Goal: Ask a question

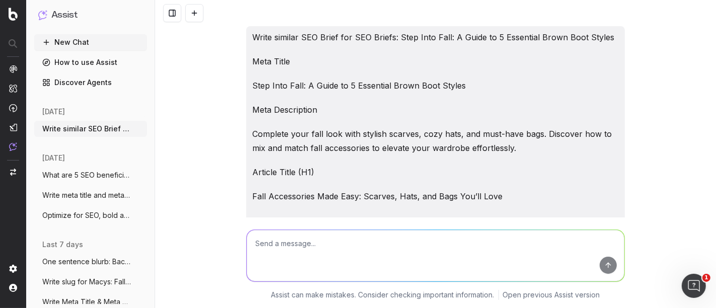
scroll to position [40680, 0]
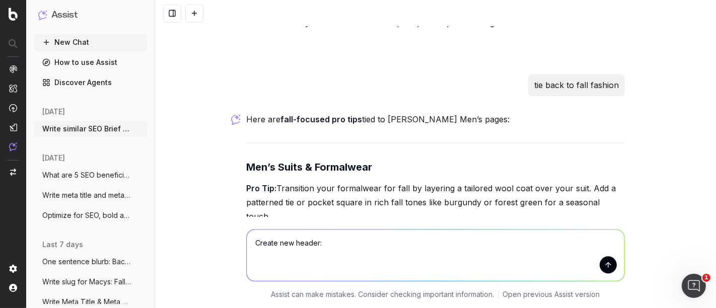
type textarea "Create new header: A cozy reading nook is more than just a corner—it’s your per…"
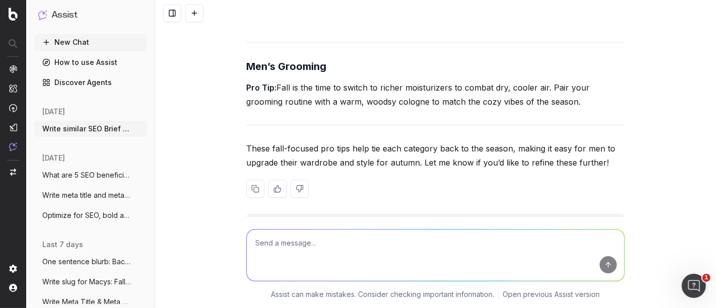
scroll to position [41377, 0]
click at [331, 259] on textarea at bounding box center [436, 255] width 378 height 51
type textarea "more options"
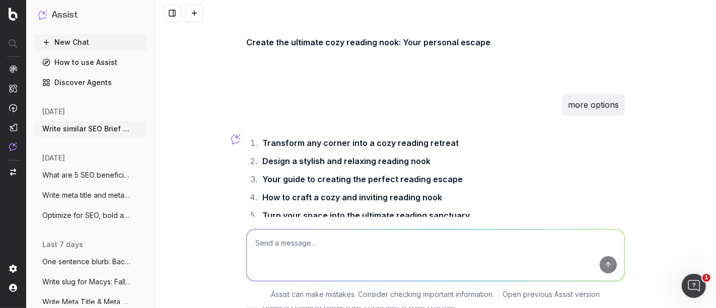
scroll to position [41653, 0]
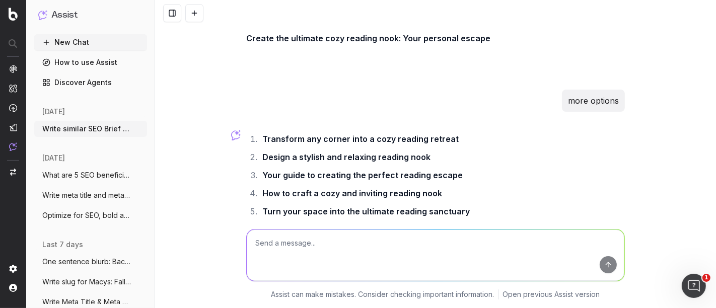
click at [279, 243] on strong "The art of designing your perfect reading corner" at bounding box center [359, 248] width 195 height 10
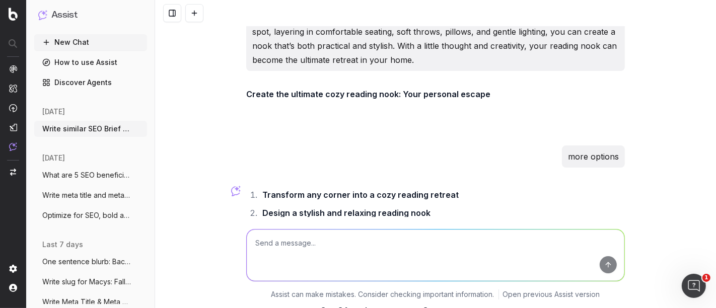
click at [315, 188] on ol "Transform any corner into a cozy reading retreat Design a stylish and relaxing …" at bounding box center [435, 276] width 379 height 177
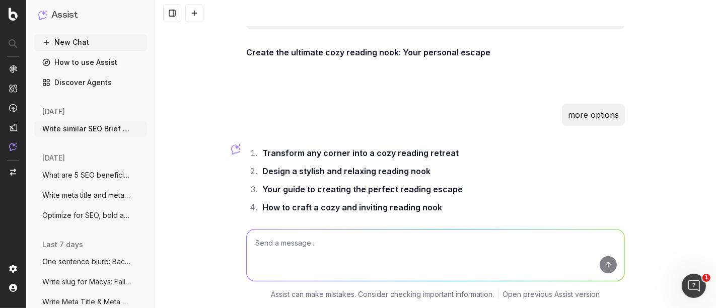
scroll to position [41653, 0]
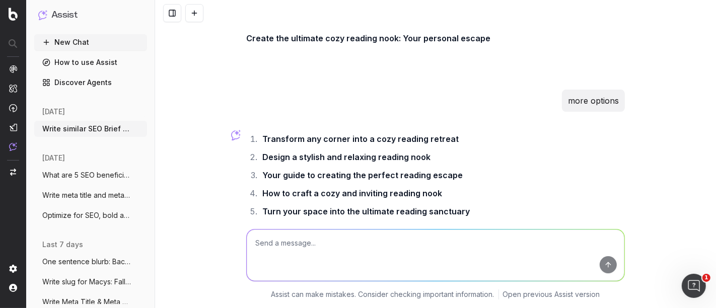
click at [314, 235] on textarea at bounding box center [436, 255] width 378 height 51
type textarea "make shorter options"
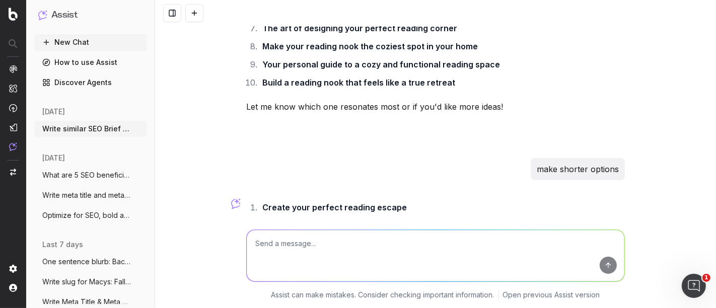
scroll to position [41929, 0]
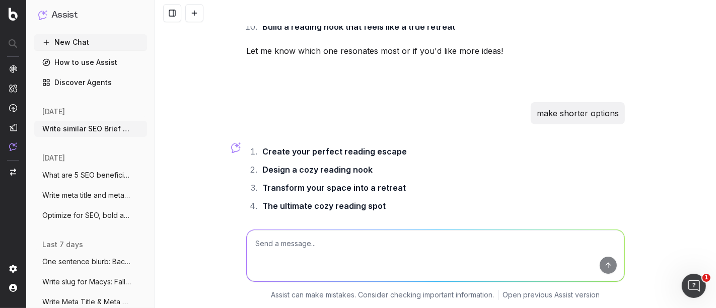
drag, startPoint x: 261, startPoint y: 165, endPoint x: 370, endPoint y: 164, distance: 108.7
drag, startPoint x: 373, startPoint y: 165, endPoint x: 259, endPoint y: 166, distance: 114.8
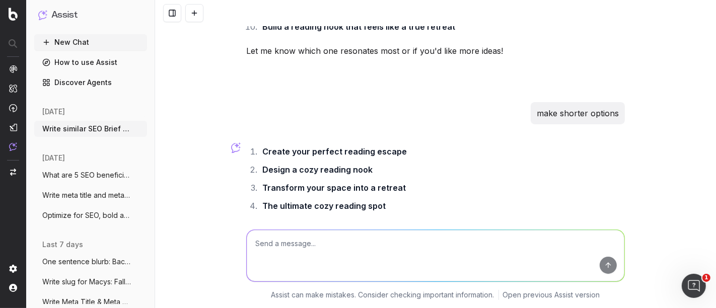
copy strong "Cozy up with the perfect nook"
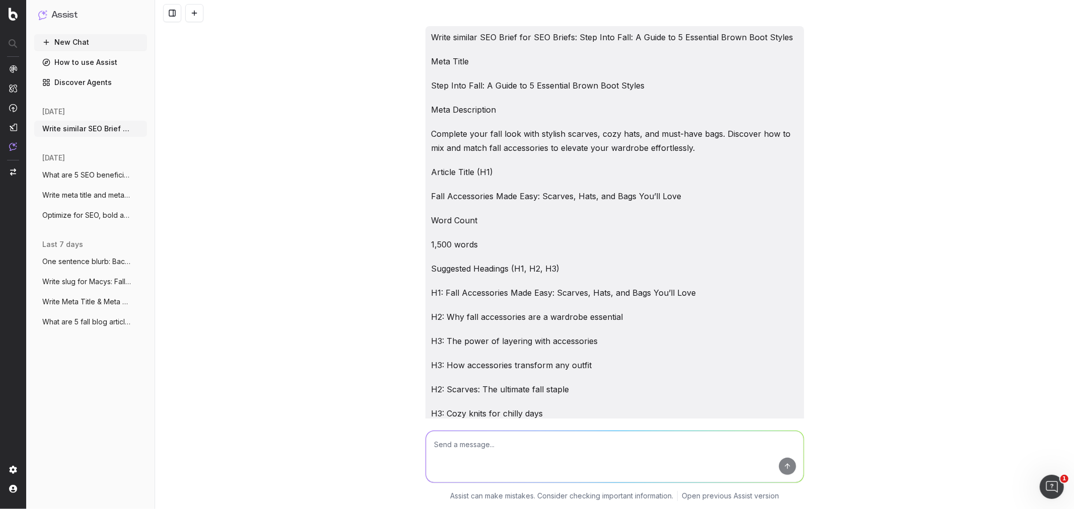
scroll to position [53002, 0]
